Goal: Complete application form: Complete application form

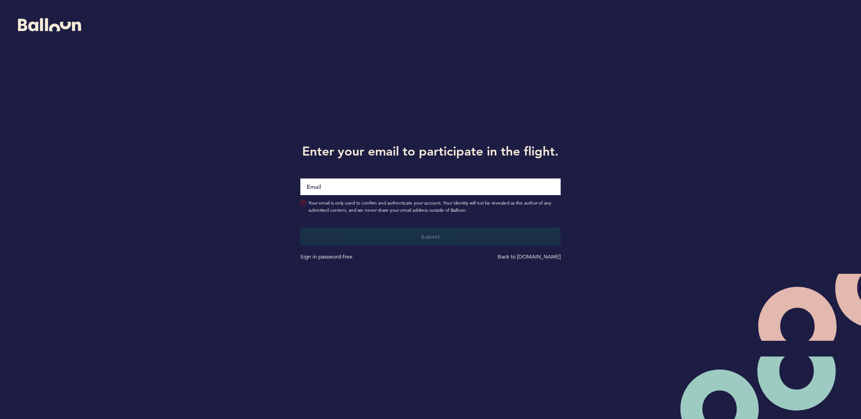
click at [346, 185] on input "Email" at bounding box center [430, 187] width 260 height 17
type input "[PERSON_NAME][EMAIL_ADDRESS][DOMAIN_NAME]"
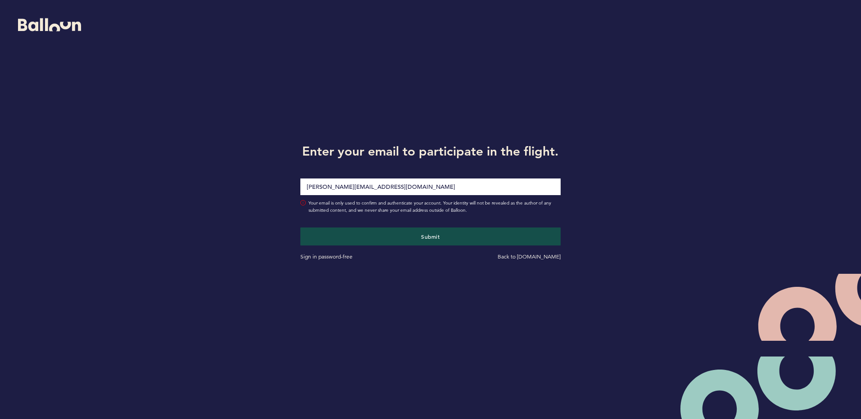
click at [417, 246] on div "Submit Sign in password-free Back to [DOMAIN_NAME]" at bounding box center [429, 245] width 273 height 34
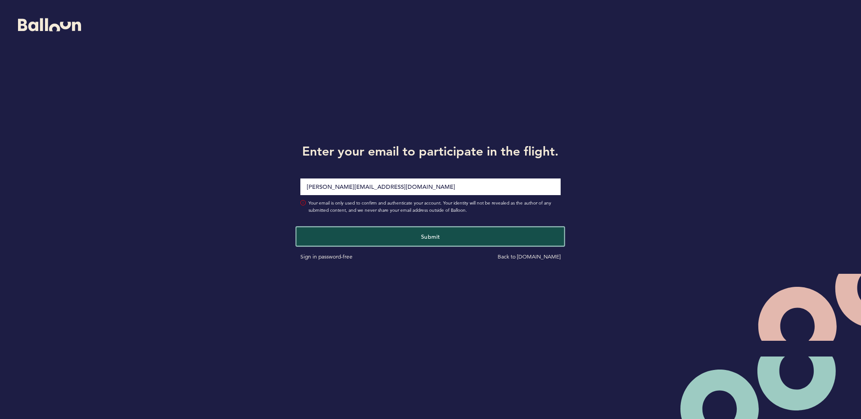
click at [421, 241] on button "Submit" at bounding box center [431, 236] width 268 height 18
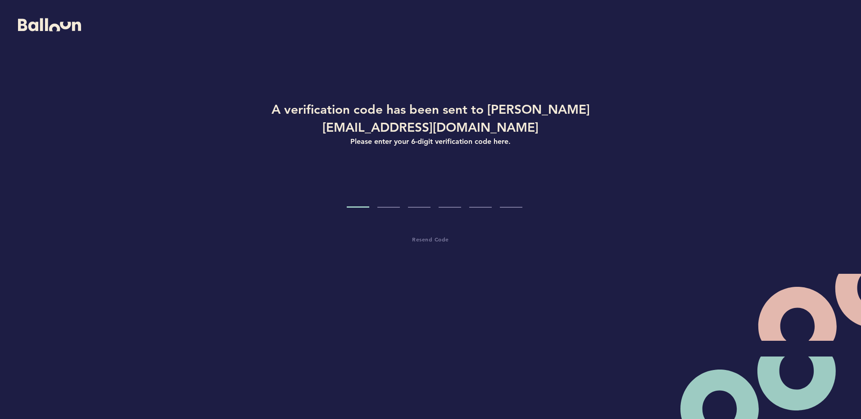
type input "5"
type input "0"
type input "4"
type input "7"
type input "2"
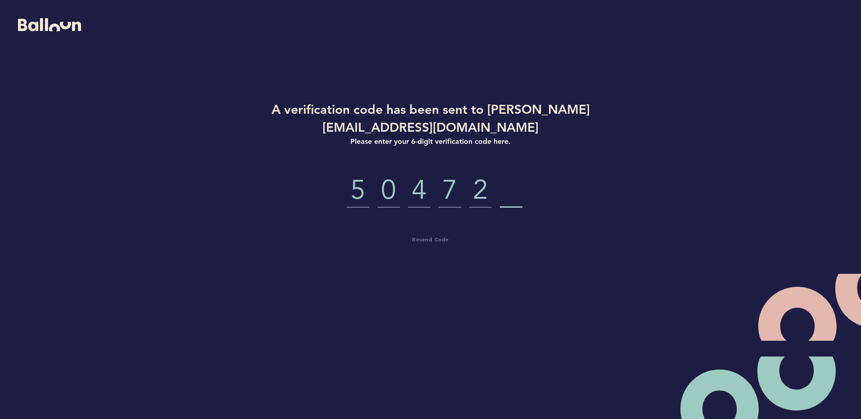
type input "3"
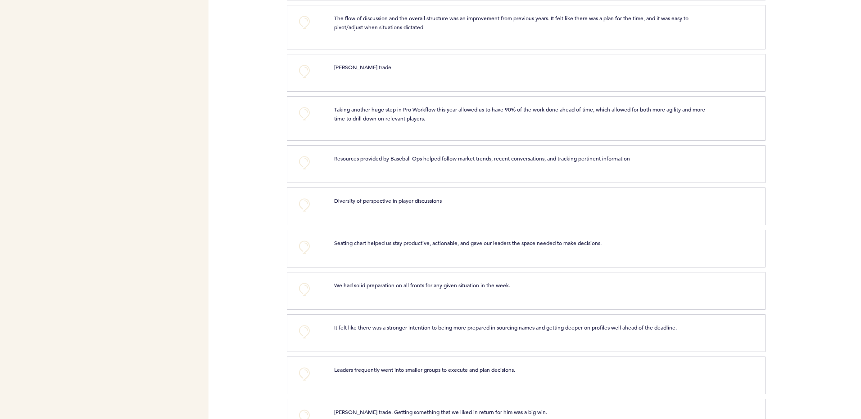
scroll to position [580, 0]
click at [301, 209] on button "+0" at bounding box center [304, 204] width 18 height 18
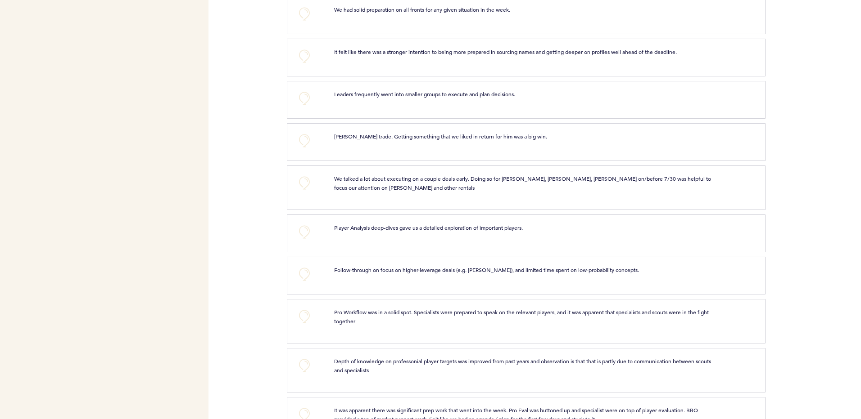
scroll to position [866, 0]
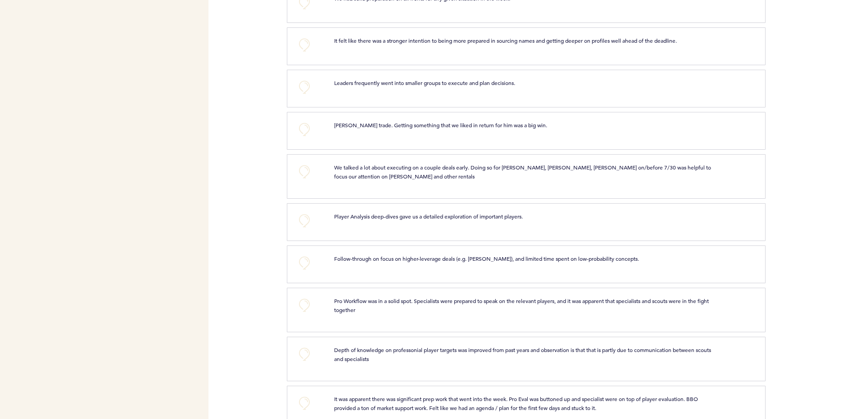
click at [271, 265] on div "Pirates [PERSON_NAME][EMAIL_ADDRESS][DOMAIN_NAME] Team Domain: pirates Notifica…" at bounding box center [430, 209] width 861 height 419
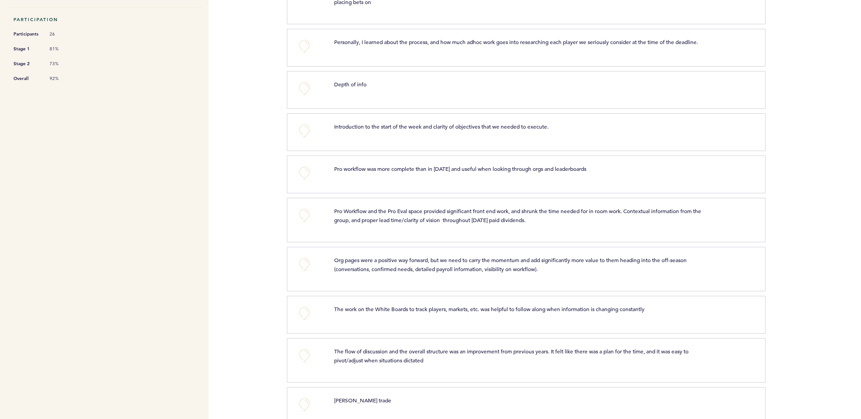
scroll to position [0, 0]
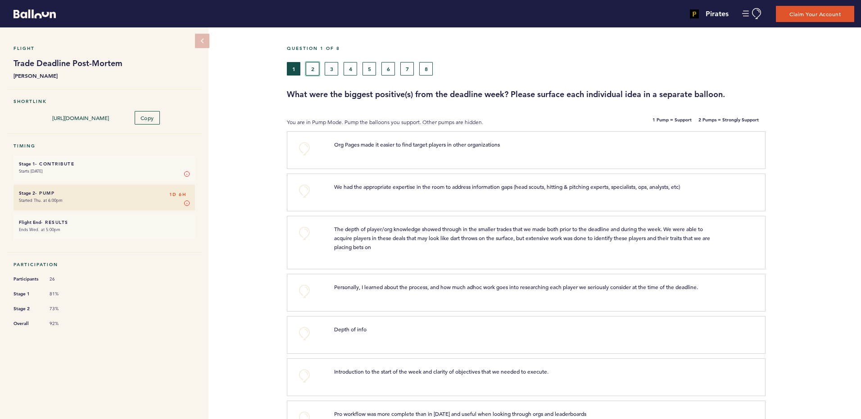
click at [312, 68] on button "2" at bounding box center [313, 69] width 14 height 14
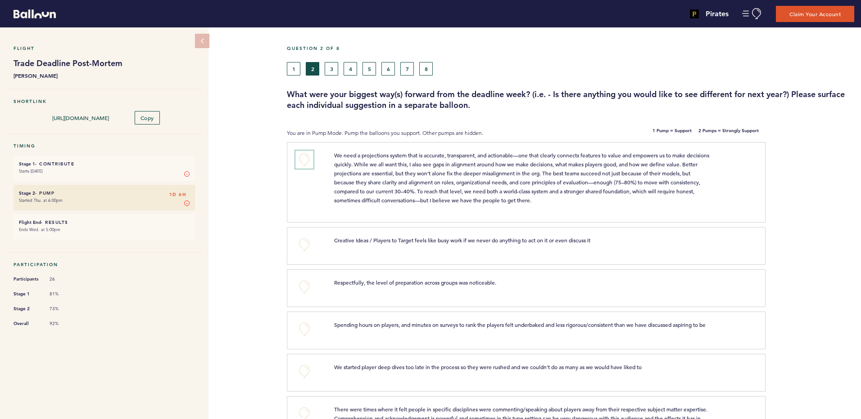
click at [301, 158] on button "+0" at bounding box center [304, 160] width 18 height 18
click at [301, 158] on button "+1" at bounding box center [304, 160] width 18 height 18
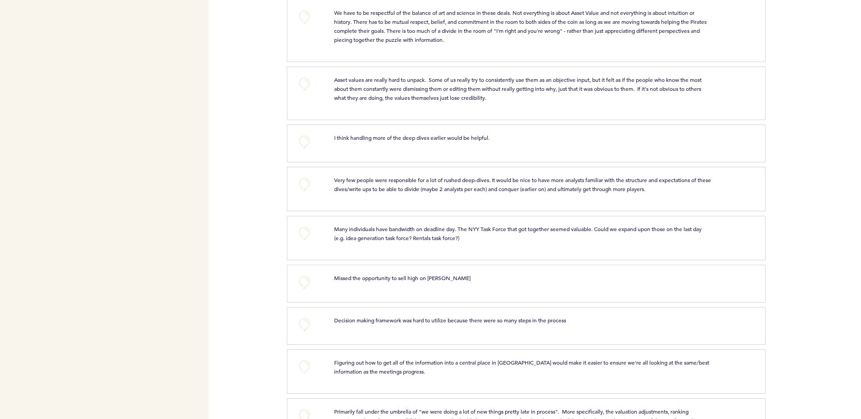
scroll to position [486, 0]
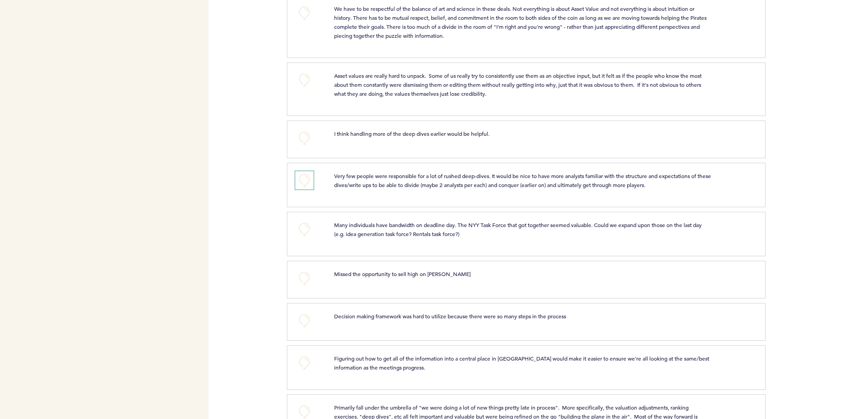
click at [306, 189] on button "+0" at bounding box center [304, 180] width 18 height 18
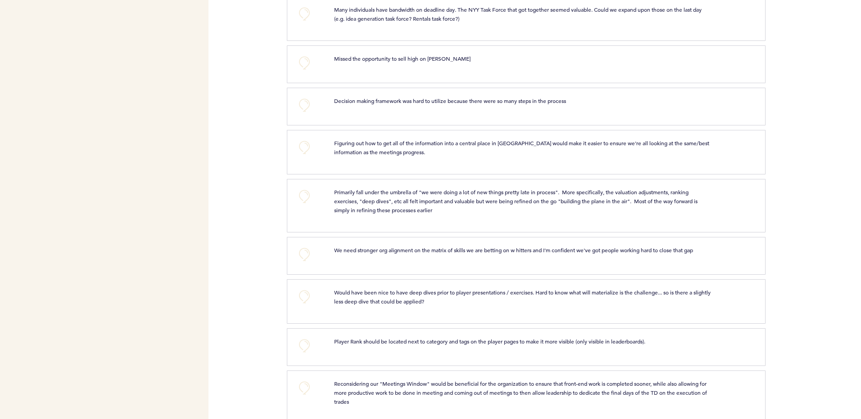
scroll to position [703, 0]
click at [305, 153] on button "+0" at bounding box center [304, 147] width 18 height 18
click at [310, 204] on button "+0" at bounding box center [304, 196] width 18 height 18
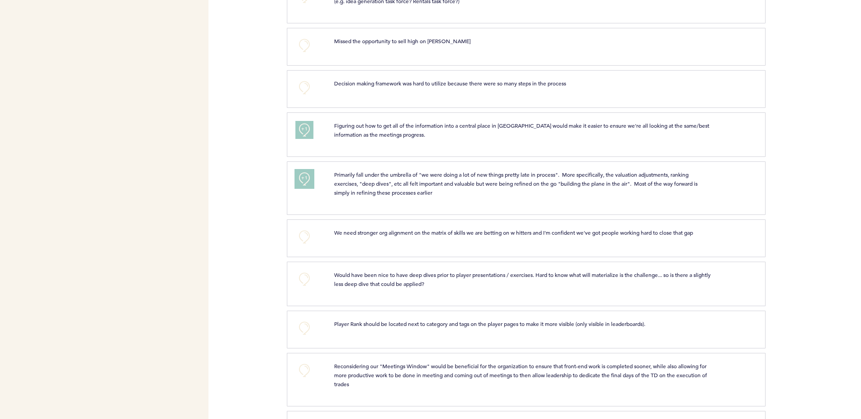
scroll to position [724, 0]
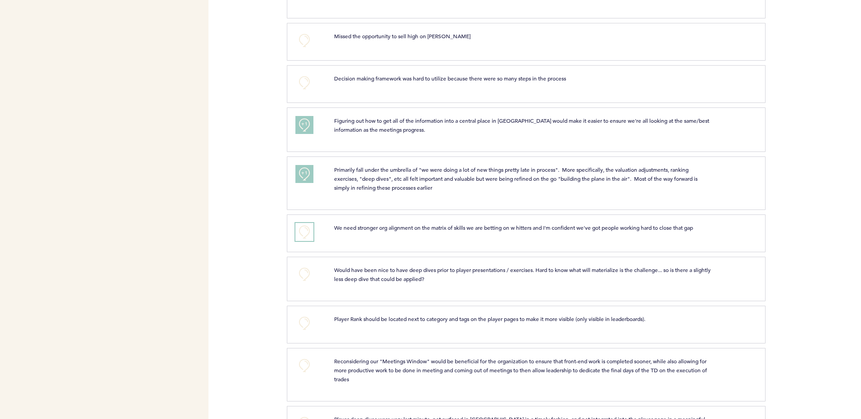
click at [302, 233] on button "+0" at bounding box center [304, 232] width 18 height 18
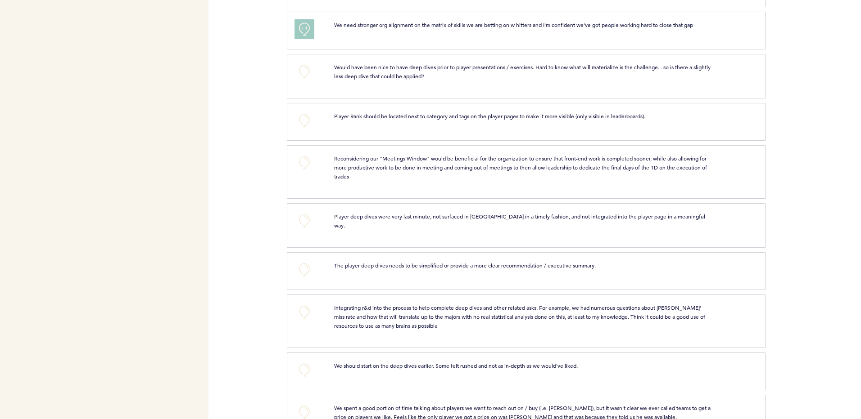
scroll to position [929, 0]
click at [308, 224] on button "+0" at bounding box center [304, 219] width 18 height 18
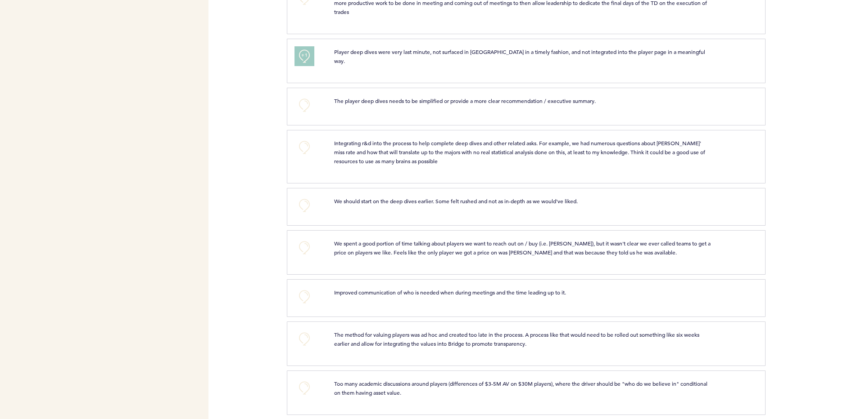
scroll to position [1094, 0]
click at [300, 208] on button "+0" at bounding box center [304, 204] width 18 height 18
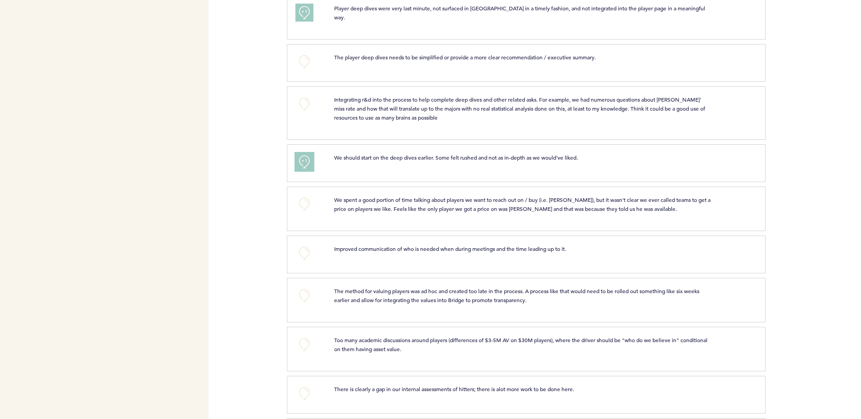
scroll to position [1137, 0]
click at [302, 209] on button "+0" at bounding box center [304, 203] width 18 height 18
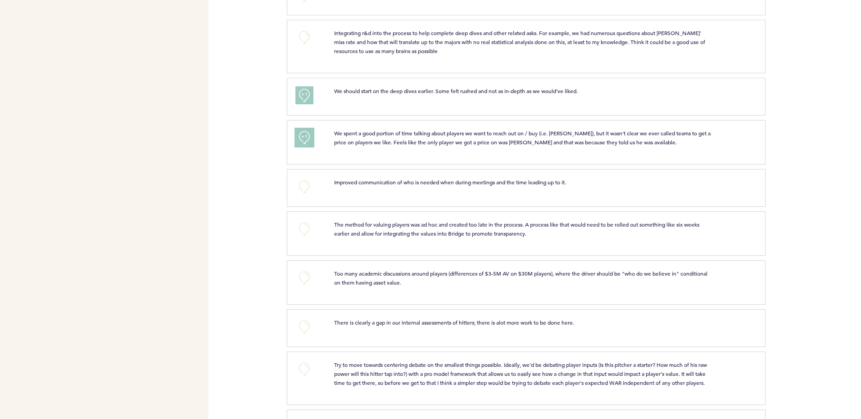
scroll to position [1202, 0]
click at [303, 277] on button "+0" at bounding box center [304, 279] width 18 height 18
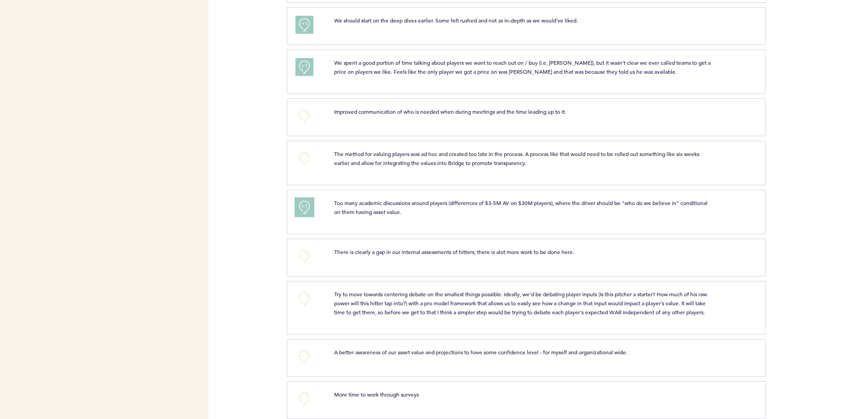
scroll to position [1273, 0]
click at [297, 207] on button "+1" at bounding box center [304, 207] width 18 height 18
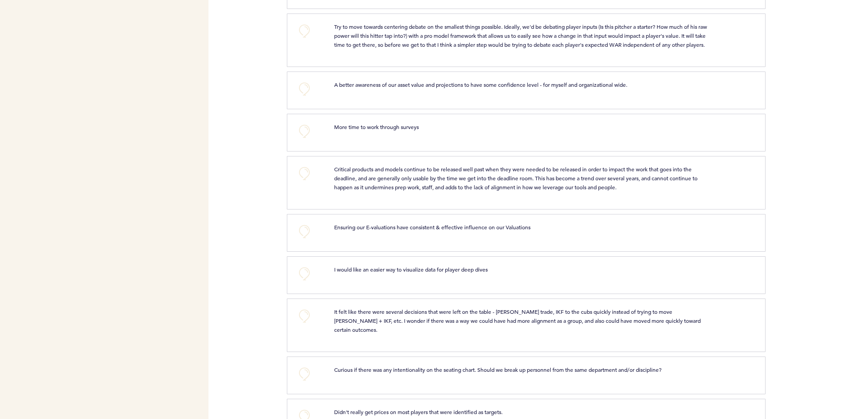
scroll to position [1541, 0]
click at [304, 239] on button "+0" at bounding box center [304, 231] width 18 height 18
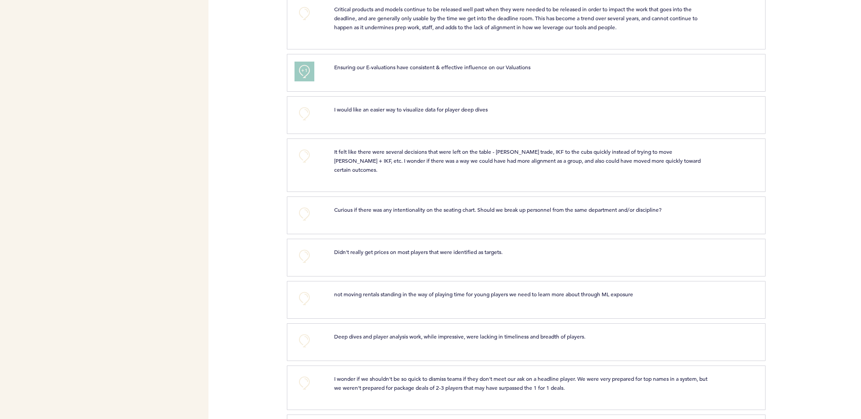
scroll to position [1702, 0]
click at [304, 258] on button "+0" at bounding box center [304, 256] width 18 height 18
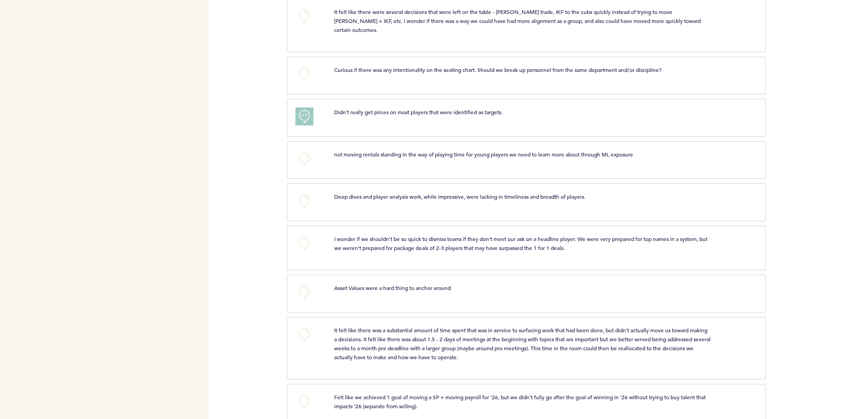
scroll to position [1857, 0]
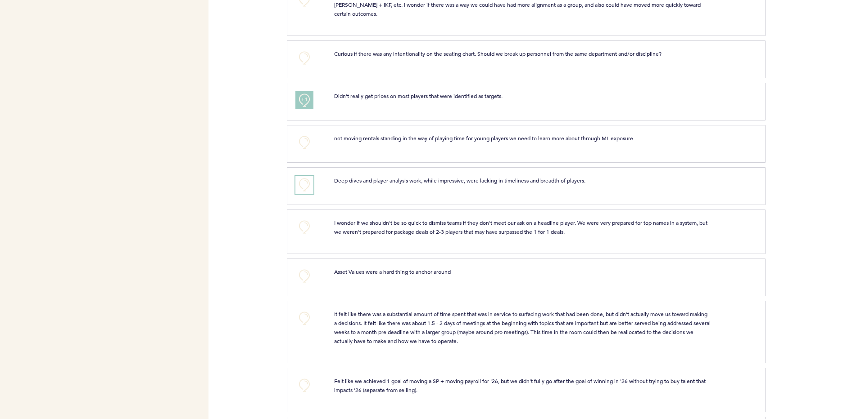
click at [306, 185] on button "+0" at bounding box center [304, 185] width 18 height 18
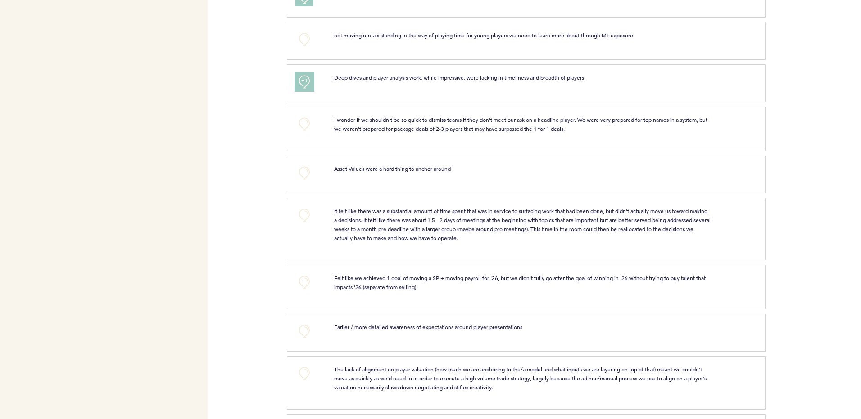
scroll to position [1964, 0]
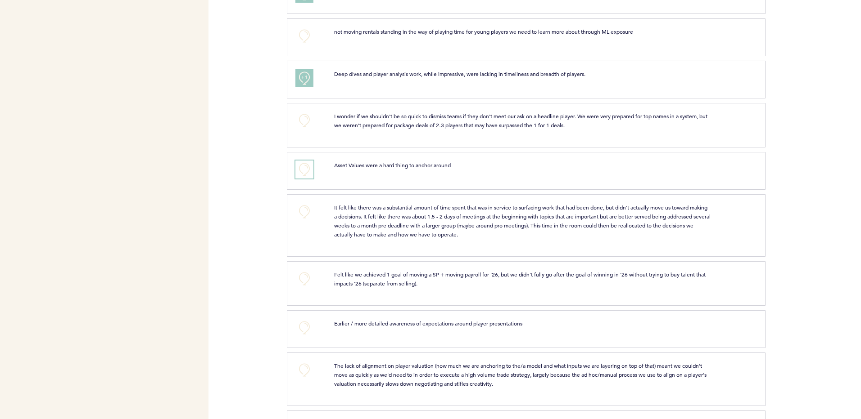
click at [306, 169] on button "+0" at bounding box center [304, 170] width 18 height 18
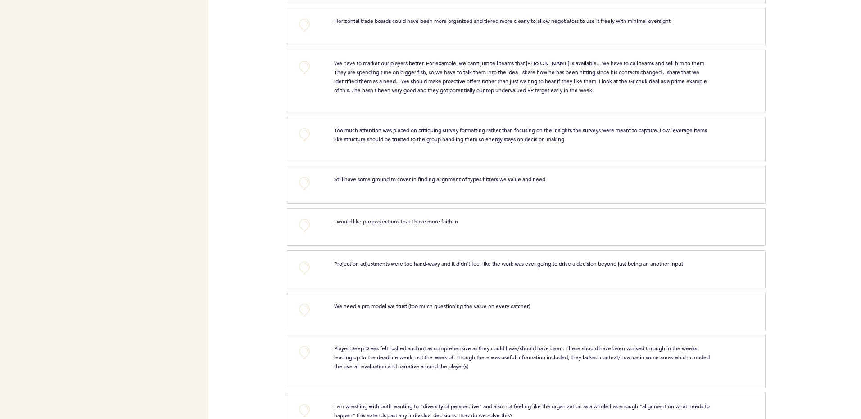
scroll to position [2550, 0]
click at [304, 225] on button "+0" at bounding box center [304, 225] width 18 height 18
click at [304, 225] on span "+1" at bounding box center [304, 224] width 6 height 9
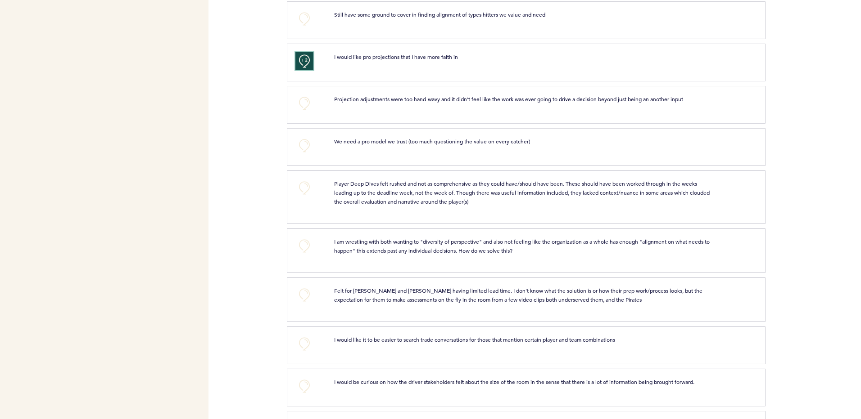
scroll to position [2723, 0]
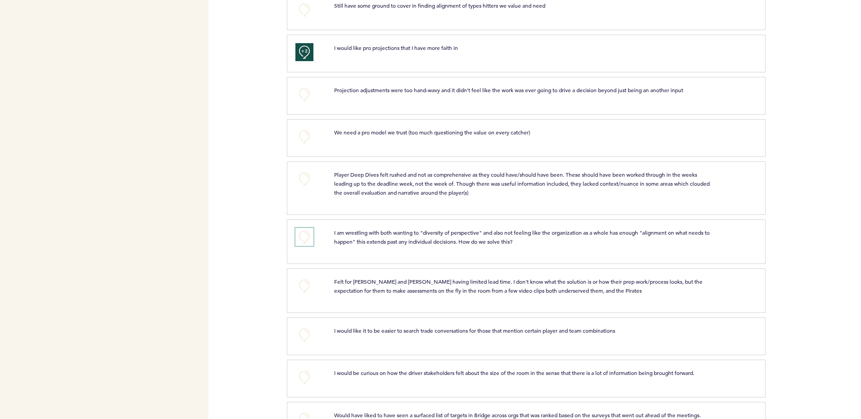
click at [304, 239] on button "+0" at bounding box center [304, 237] width 18 height 18
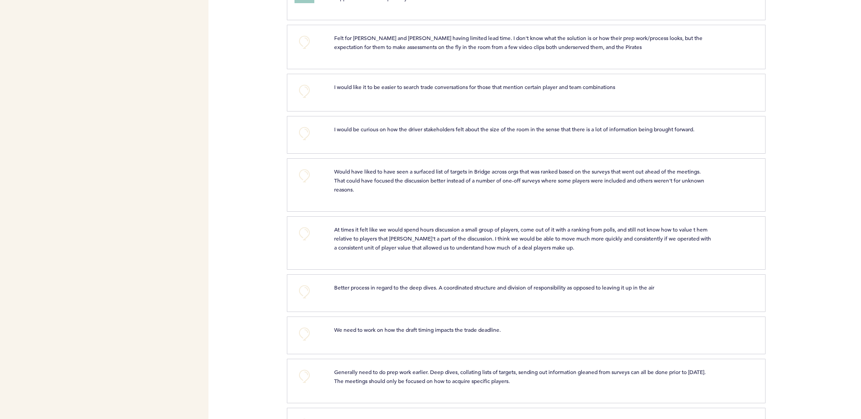
scroll to position [2968, 0]
click at [302, 177] on button "+0" at bounding box center [304, 175] width 18 height 18
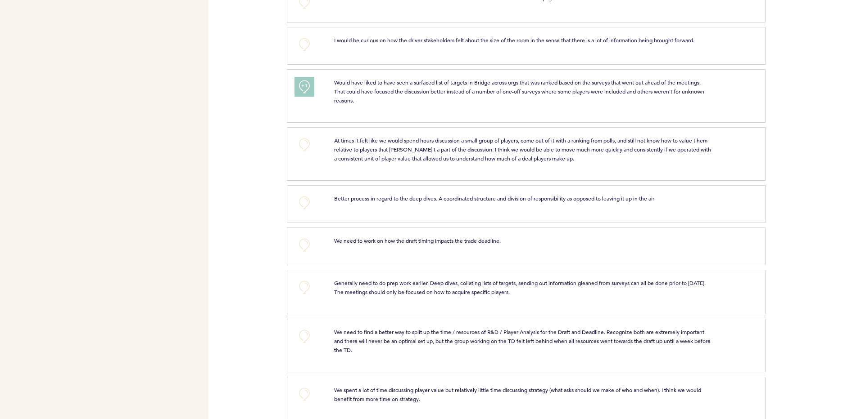
scroll to position [3058, 0]
click at [283, 258] on div "Pirates [PERSON_NAME][EMAIL_ADDRESS][DOMAIN_NAME] Team Domain: pirates Notifica…" at bounding box center [430, 209] width 861 height 419
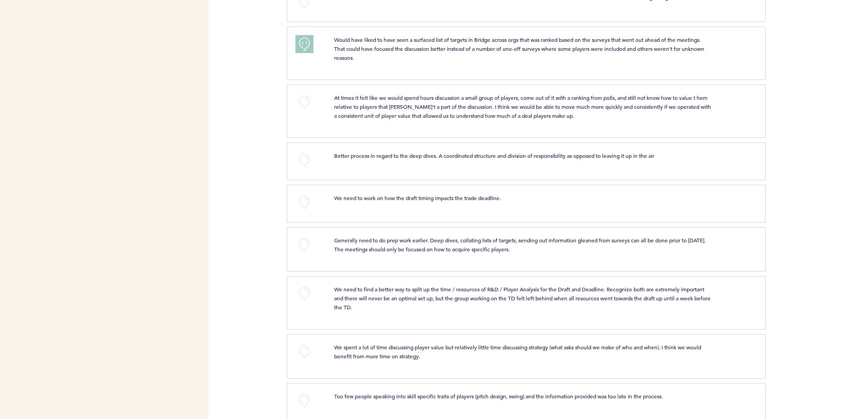
scroll to position [3100, 0]
click at [304, 202] on button "+0" at bounding box center [304, 202] width 18 height 18
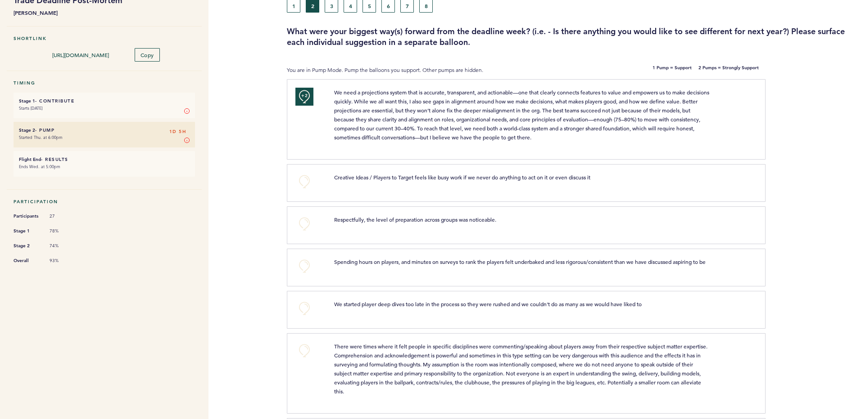
scroll to position [0, 0]
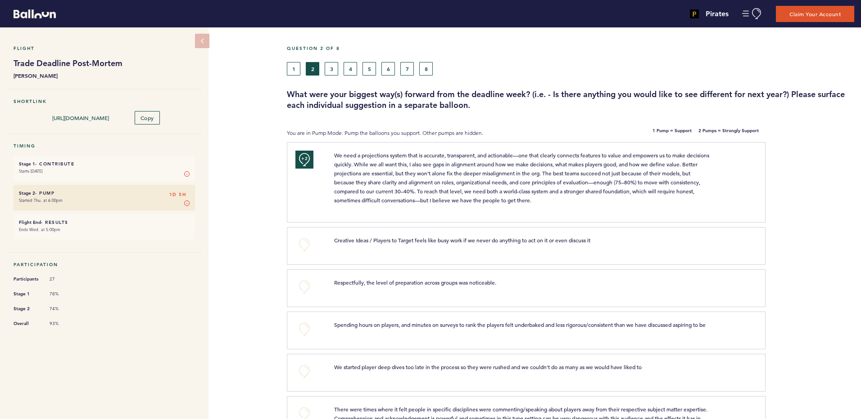
click at [332, 47] on h5 "Question 2 of 8" at bounding box center [570, 48] width 567 height 6
click at [332, 66] on button "3" at bounding box center [332, 69] width 14 height 14
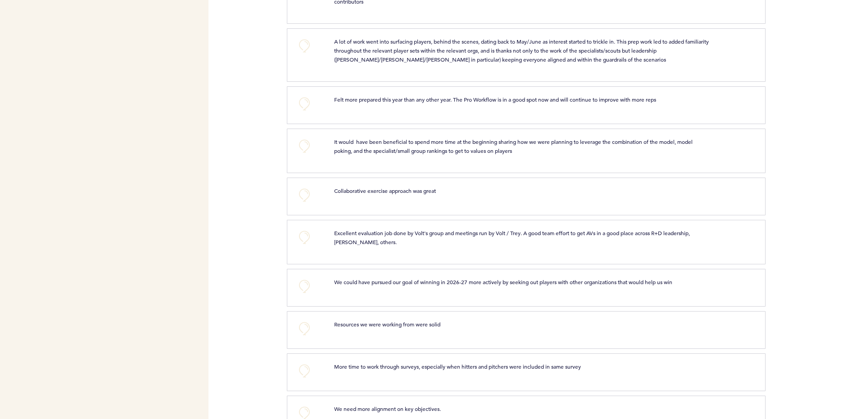
scroll to position [526, 0]
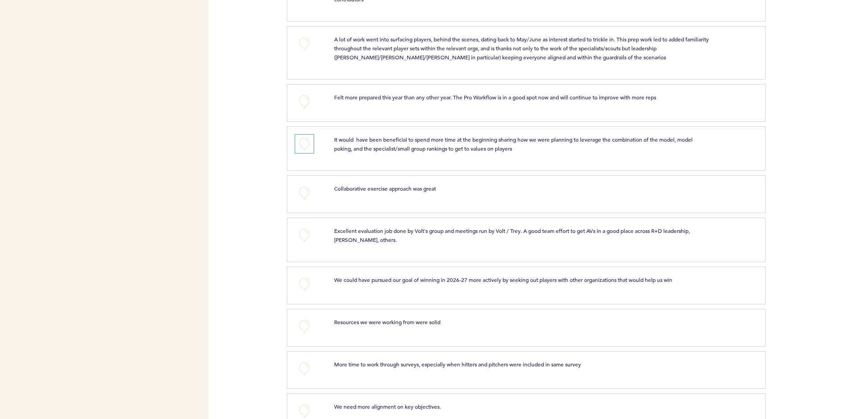
click at [303, 145] on button "+0" at bounding box center [304, 144] width 18 height 18
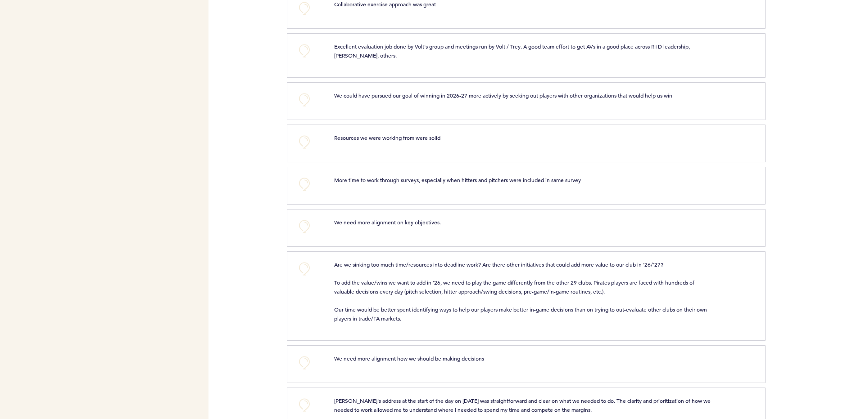
scroll to position [712, 0]
click at [308, 230] on button "+0" at bounding box center [304, 226] width 18 height 18
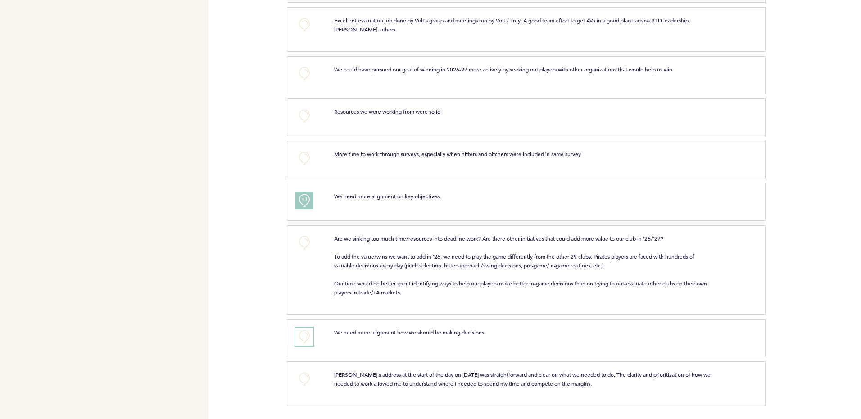
click at [302, 342] on button "+0" at bounding box center [304, 337] width 18 height 18
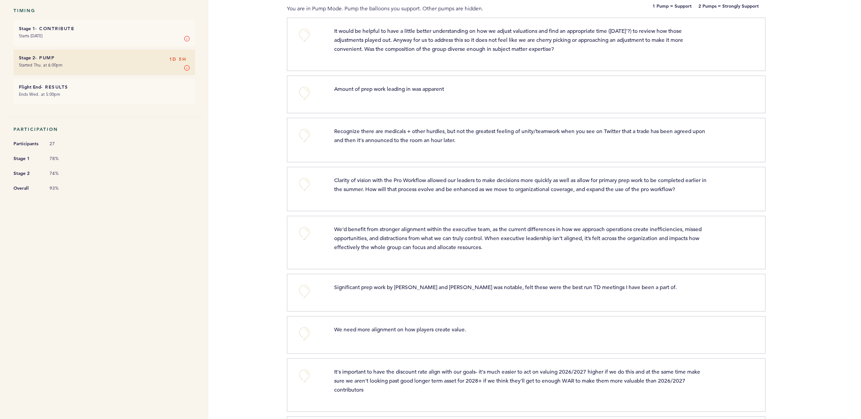
scroll to position [0, 0]
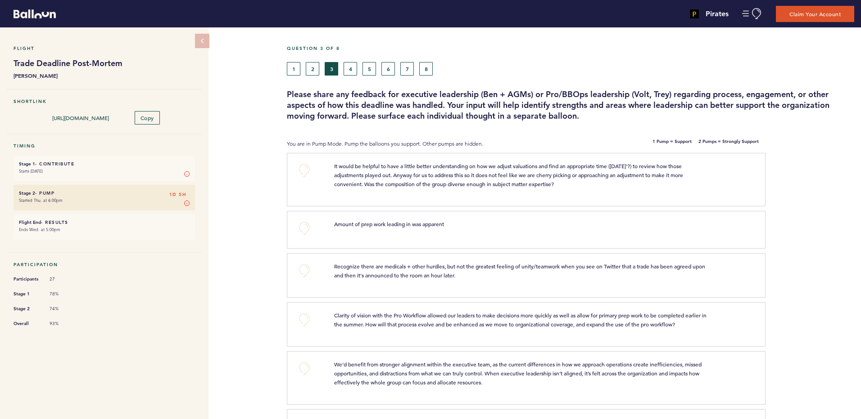
click at [353, 77] on div "Question 3 of 8 1 2 3 4 5 6 7 8 Please share any feedback for executive leaders…" at bounding box center [574, 83] width 574 height 76
click at [351, 72] on button "4" at bounding box center [350, 69] width 14 height 14
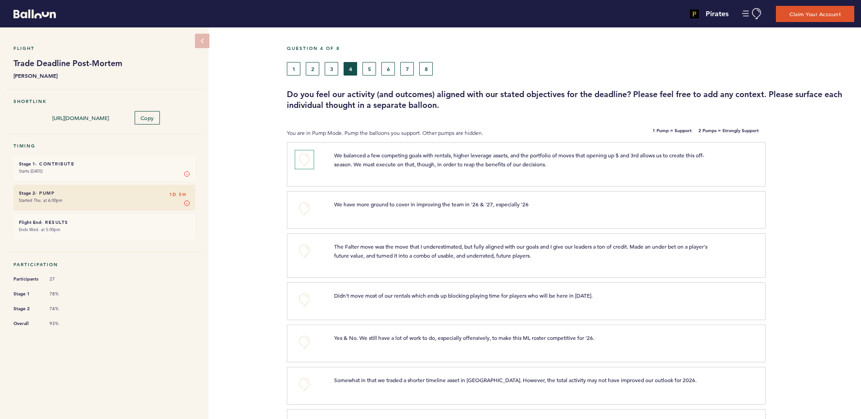
click at [305, 160] on button "+0" at bounding box center [304, 160] width 18 height 18
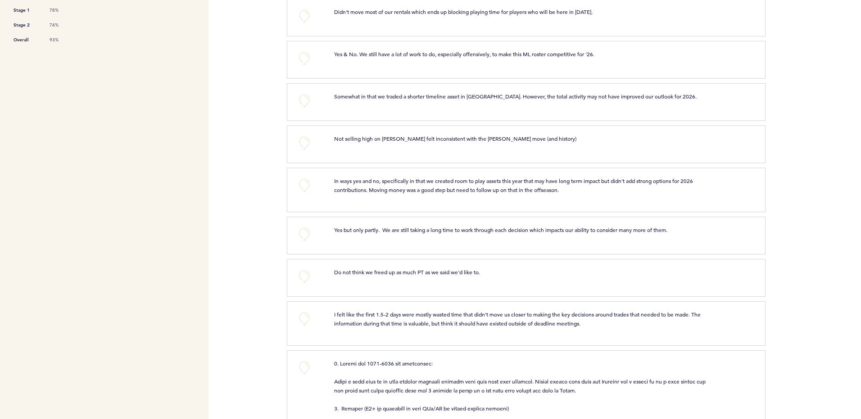
scroll to position [285, 0]
click at [305, 230] on button "+0" at bounding box center [304, 233] width 18 height 18
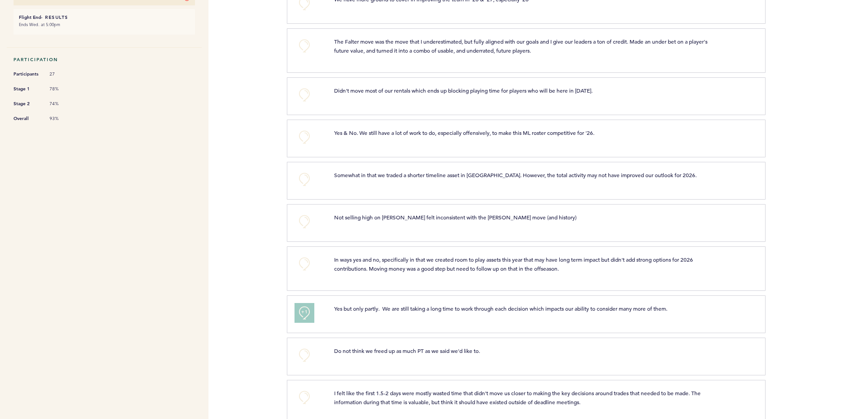
scroll to position [0, 0]
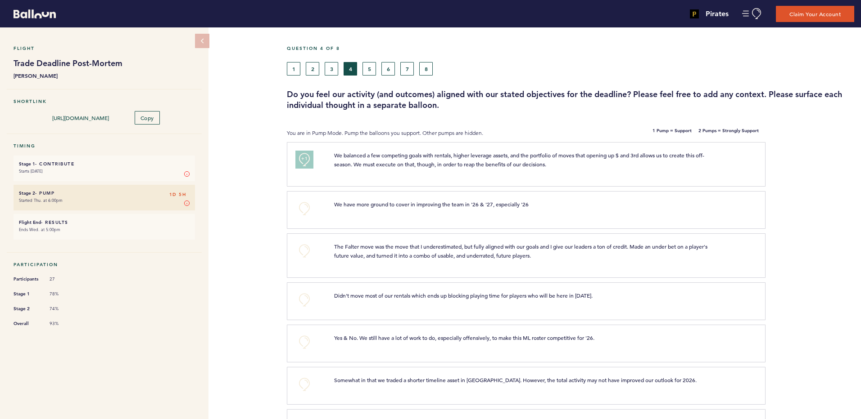
click at [370, 72] on button "5" at bounding box center [369, 69] width 14 height 14
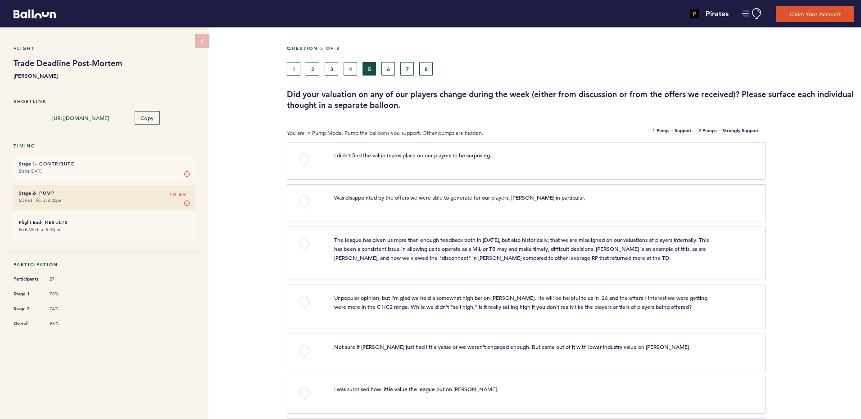
click at [386, 32] on div "Question 5 of 8 1 2 3 4 5 6 7 8 Did your valuation on any of our players change…" at bounding box center [574, 397] width 574 height 741
click at [388, 66] on button "6" at bounding box center [388, 69] width 14 height 14
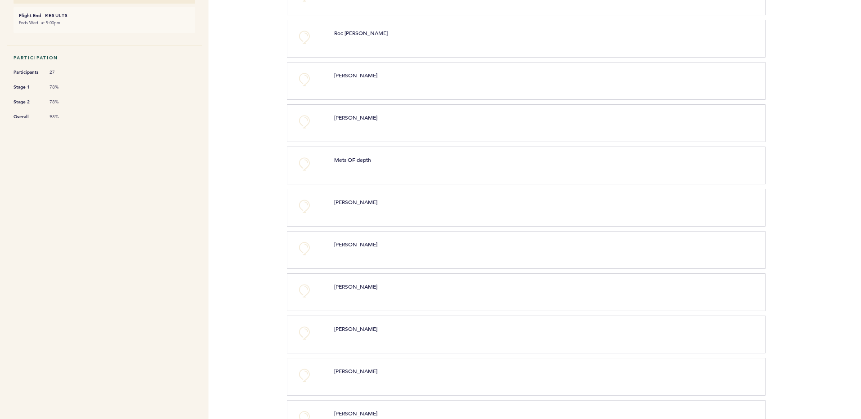
scroll to position [207, 0]
click at [301, 247] on button "+0" at bounding box center [304, 248] width 18 height 18
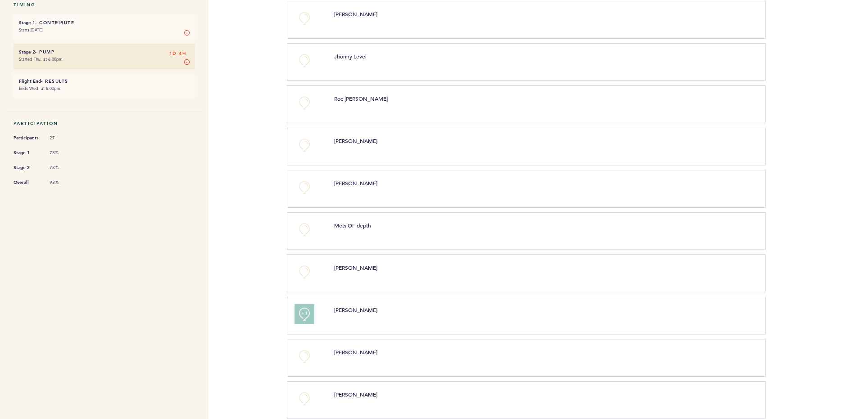
scroll to position [122, 0]
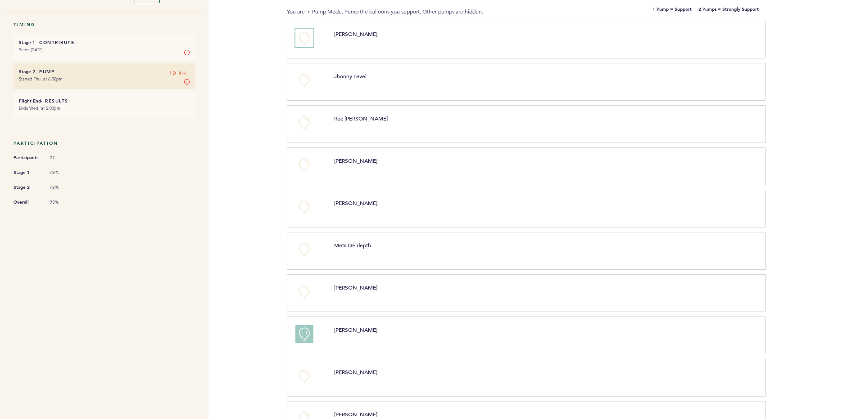
click at [303, 34] on button "+0" at bounding box center [304, 38] width 18 height 18
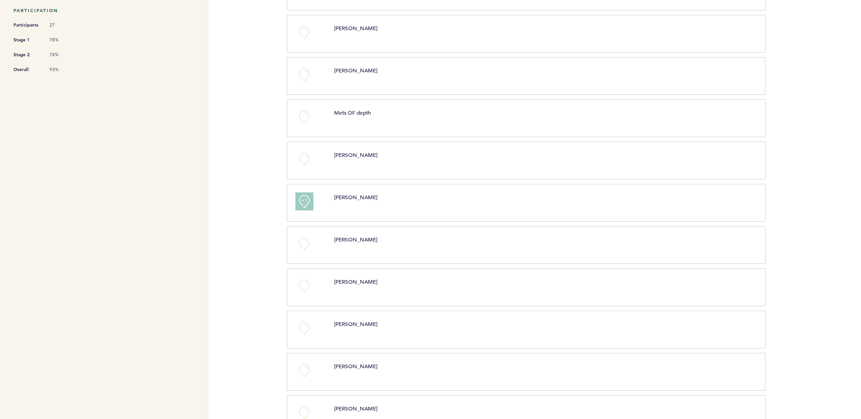
scroll to position [259, 0]
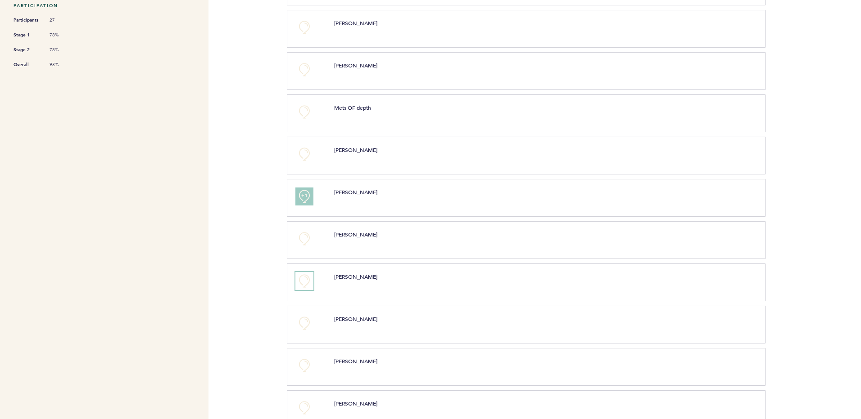
click at [306, 284] on button "+0" at bounding box center [304, 281] width 18 height 18
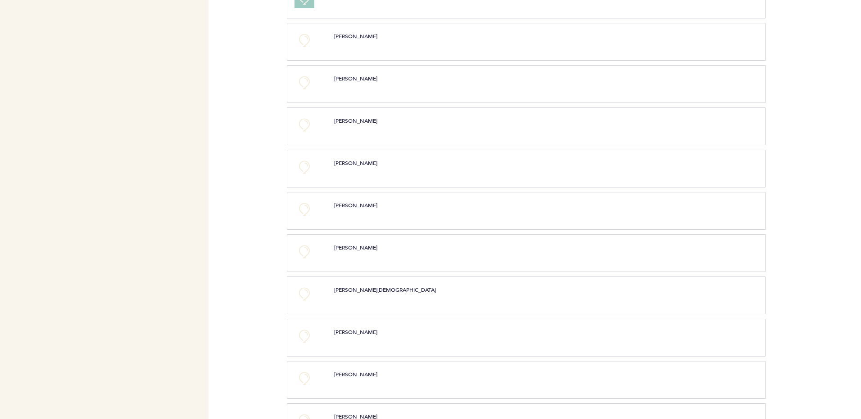
scroll to position [543, 0]
click at [304, 207] on button "+0" at bounding box center [304, 209] width 18 height 18
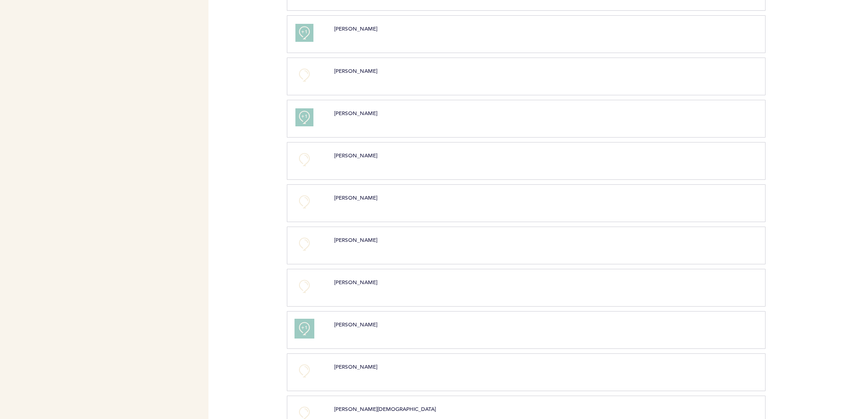
scroll to position [425, 0]
click at [307, 324] on span "+1" at bounding box center [304, 326] width 6 height 9
click at [307, 330] on span "+2" at bounding box center [304, 326] width 6 height 9
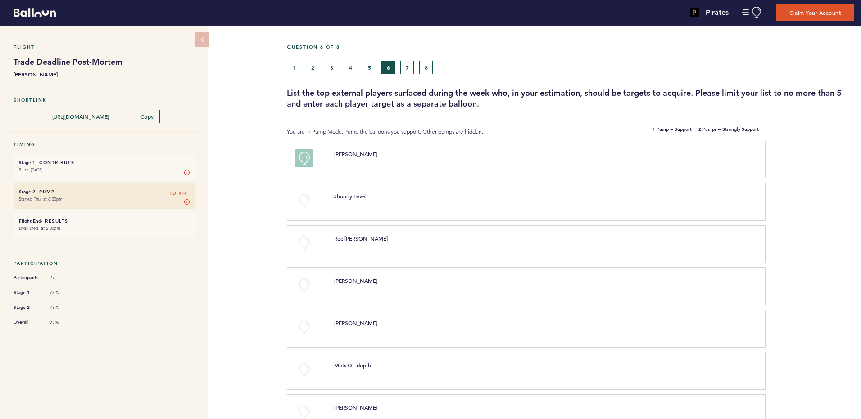
scroll to position [0, 0]
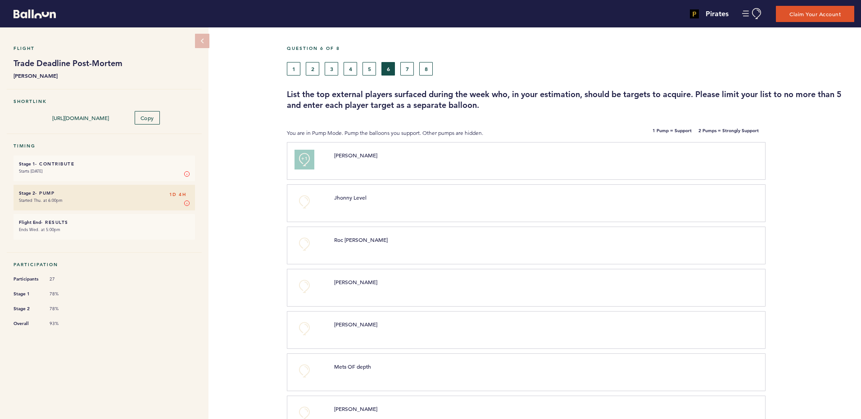
click at [305, 158] on span "+1" at bounding box center [304, 158] width 6 height 9
click at [305, 158] on span "+2" at bounding box center [304, 158] width 6 height 9
click at [410, 65] on button "7" at bounding box center [407, 69] width 14 height 14
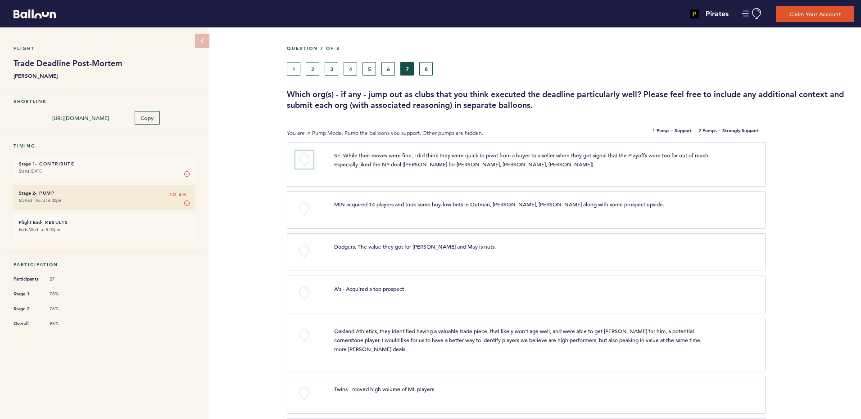
click at [304, 160] on button "+0" at bounding box center [304, 160] width 18 height 18
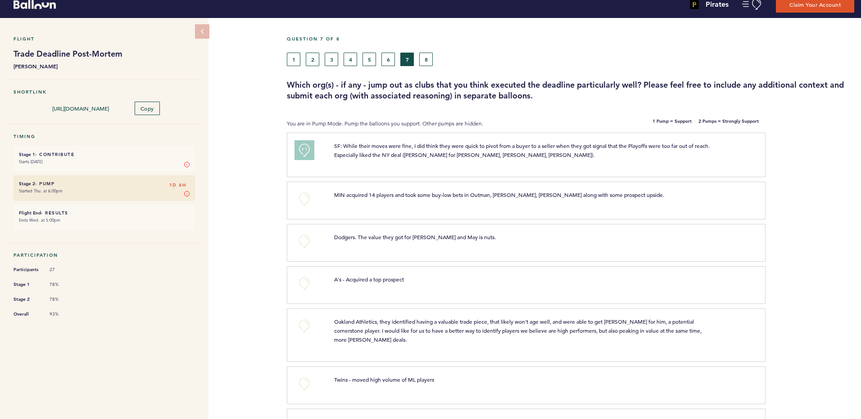
scroll to position [11, 0]
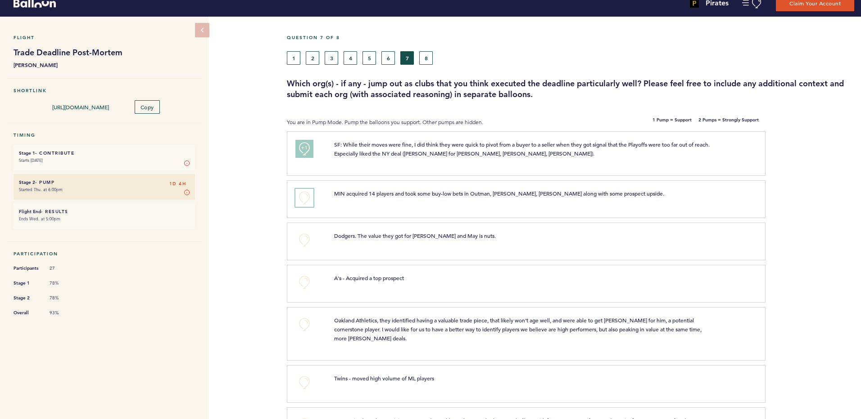
click at [304, 197] on button "+0" at bounding box center [304, 198] width 18 height 18
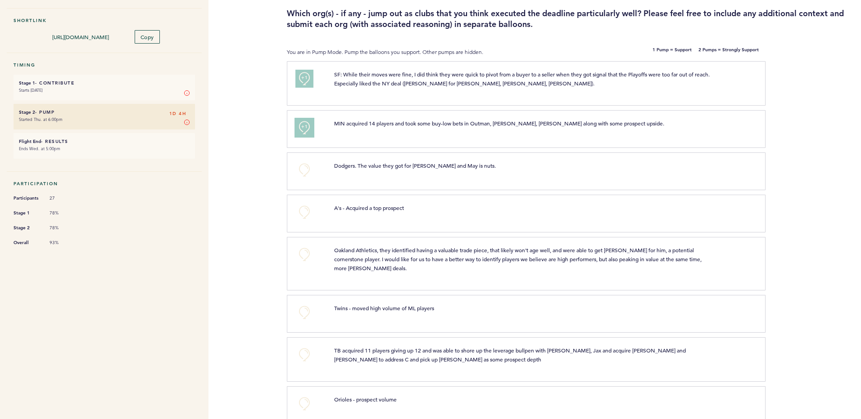
scroll to position [82, 0]
click at [303, 216] on button "+0" at bounding box center [304, 212] width 18 height 18
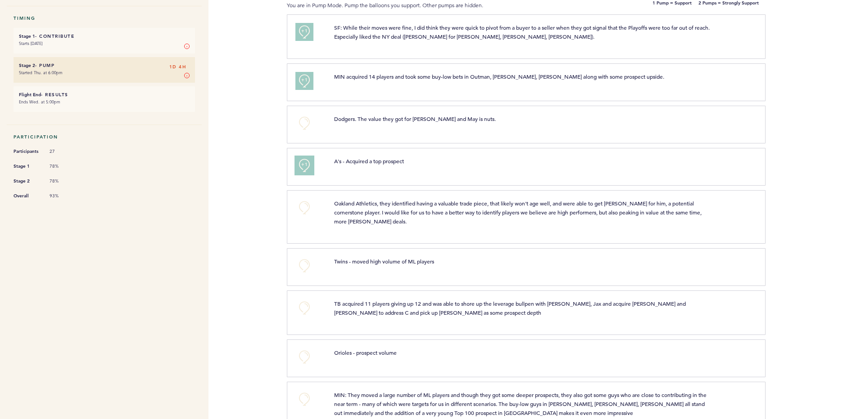
scroll to position [130, 0]
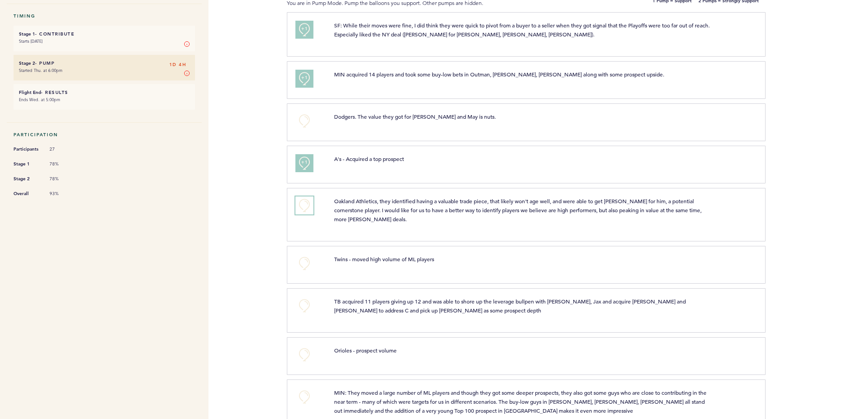
click at [303, 207] on button "+0" at bounding box center [304, 206] width 18 height 18
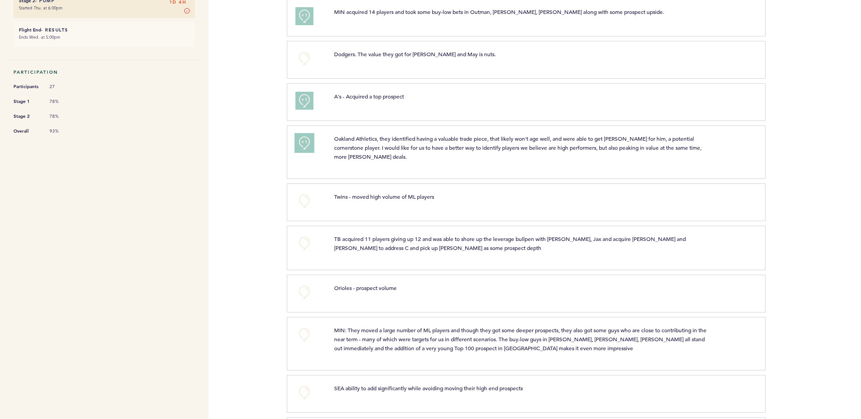
scroll to position [214, 0]
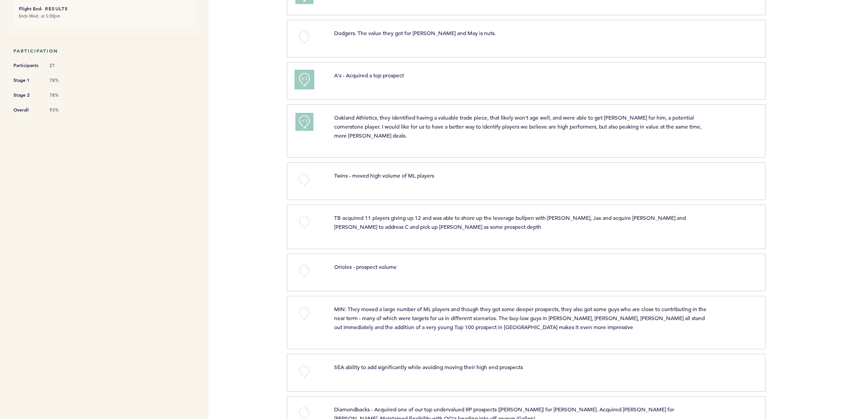
click at [305, 86] on button "+1" at bounding box center [304, 80] width 18 height 18
click at [305, 86] on button "+2" at bounding box center [304, 80] width 18 height 18
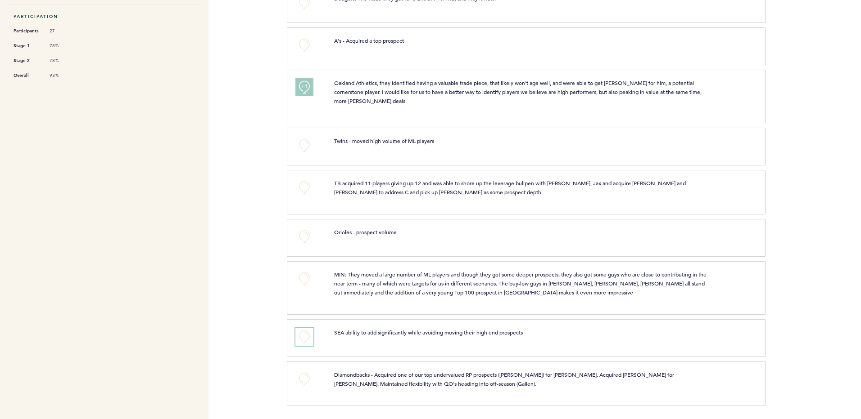
click at [298, 341] on button "+0" at bounding box center [304, 337] width 18 height 18
click at [304, 379] on button "+0" at bounding box center [304, 379] width 18 height 18
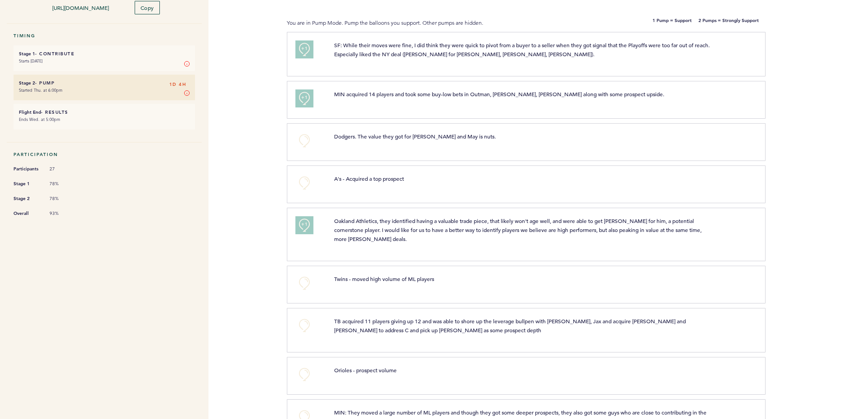
scroll to position [0, 0]
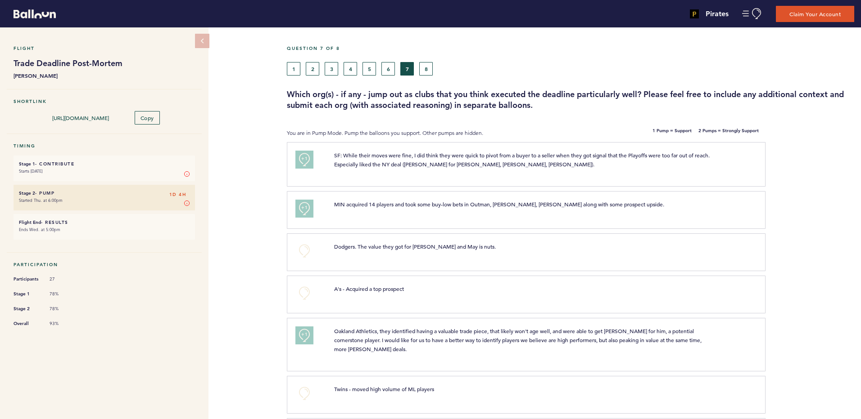
click at [423, 50] on h5 "Question 7 of 8" at bounding box center [570, 48] width 567 height 6
click at [428, 72] on button "8" at bounding box center [426, 69] width 14 height 14
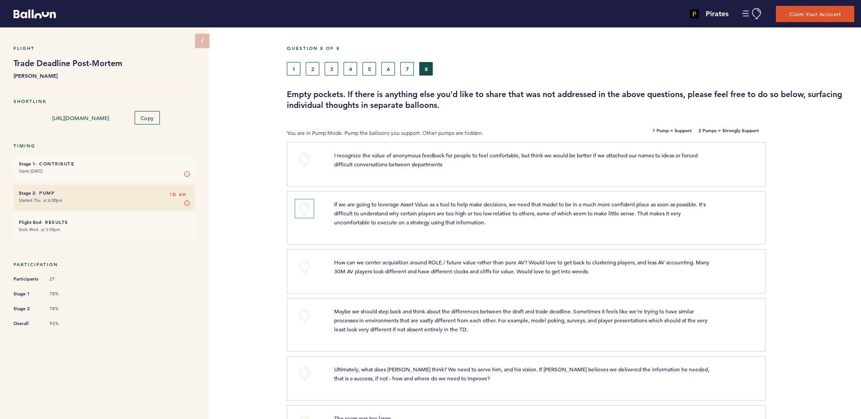
click at [303, 203] on button "+0" at bounding box center [304, 209] width 18 height 18
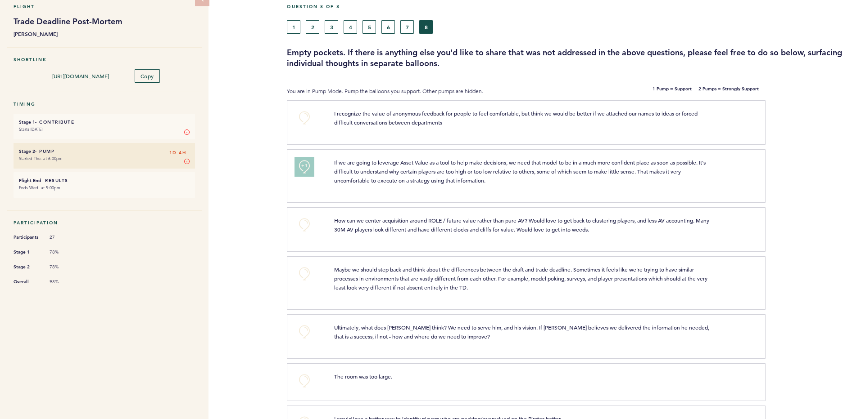
scroll to position [43, 0]
click at [272, 283] on div "Flight Trade Deadline Post-Mortem [PERSON_NAME] Shortlink [URL][DOMAIN_NAME] Co…" at bounding box center [430, 180] width 861 height 392
click at [304, 224] on button "+0" at bounding box center [304, 224] width 18 height 18
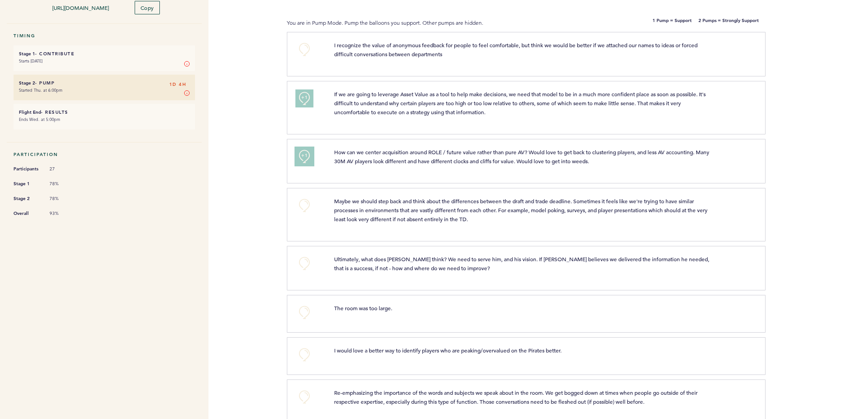
scroll to position [127, 0]
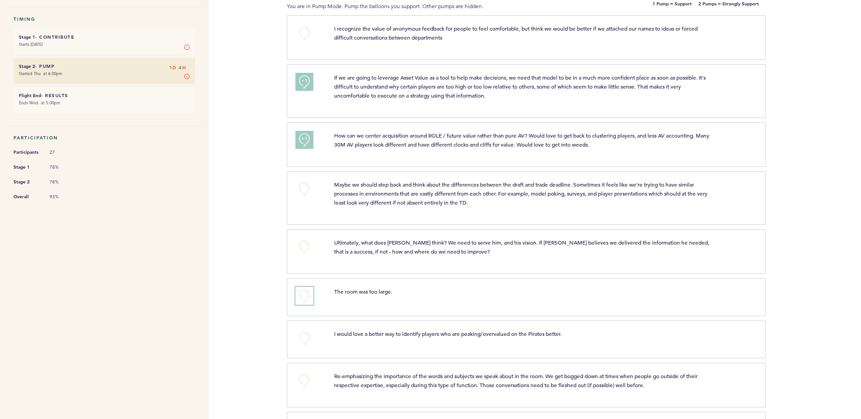
click at [305, 295] on button "+0" at bounding box center [304, 296] width 18 height 18
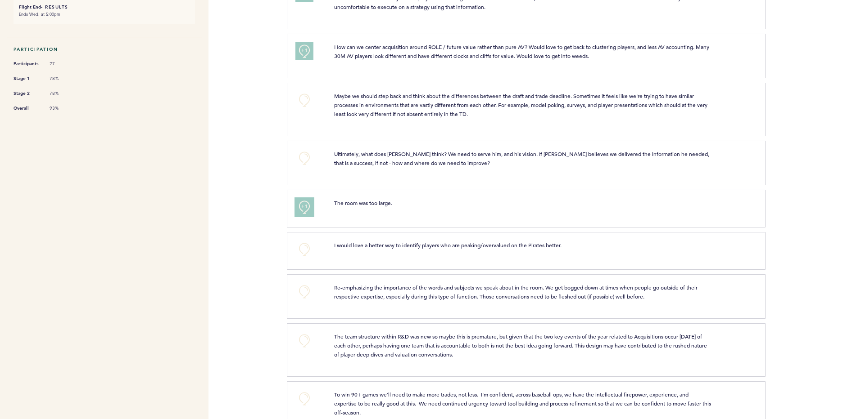
scroll to position [228, 0]
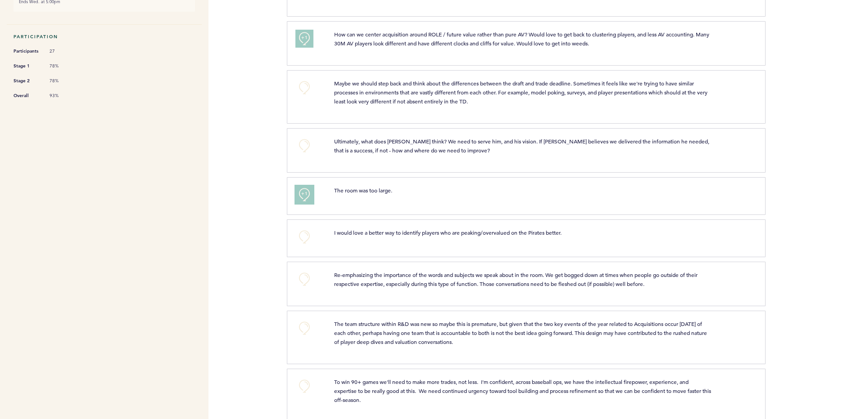
click at [304, 193] on span "+1" at bounding box center [304, 193] width 6 height 9
click at [304, 193] on span "+2" at bounding box center [304, 193] width 6 height 9
click at [304, 239] on button "+0" at bounding box center [304, 237] width 18 height 18
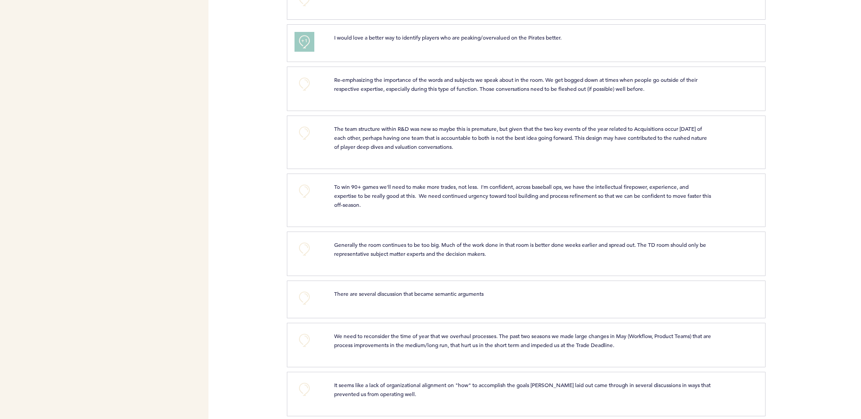
scroll to position [434, 0]
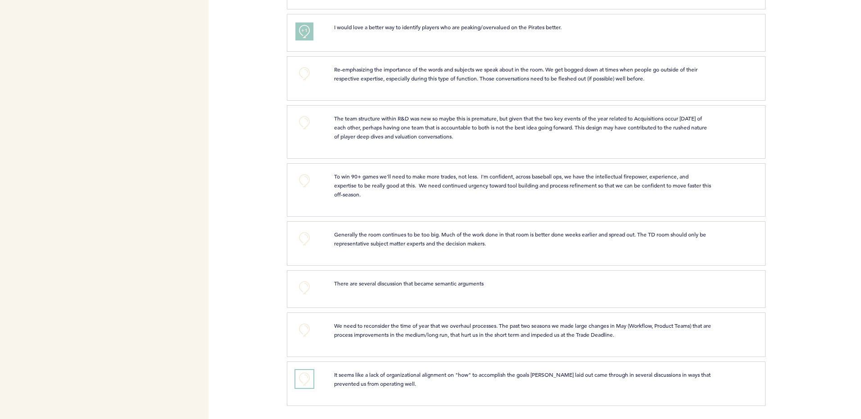
click at [303, 378] on button "+0" at bounding box center [304, 379] width 18 height 18
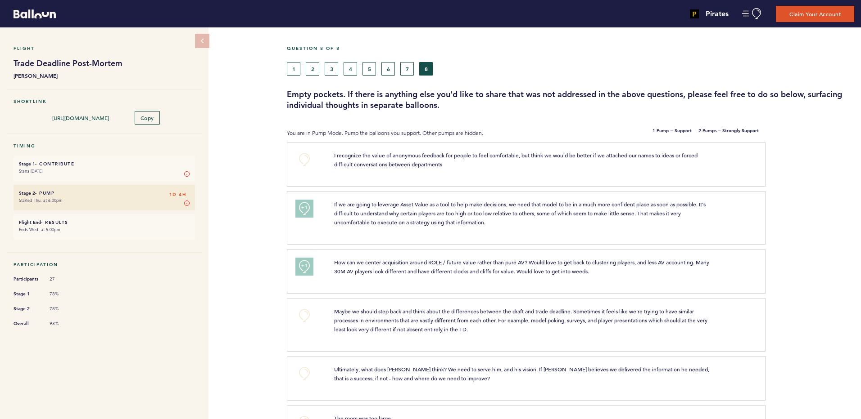
click at [68, 225] on small "Ends Wed. at 5:00pm" at bounding box center [104, 229] width 171 height 9
click at [49, 221] on h6 "Flight End - Results 1D 4H" at bounding box center [104, 223] width 171 height 6
